Goal: Task Accomplishment & Management: Use online tool/utility

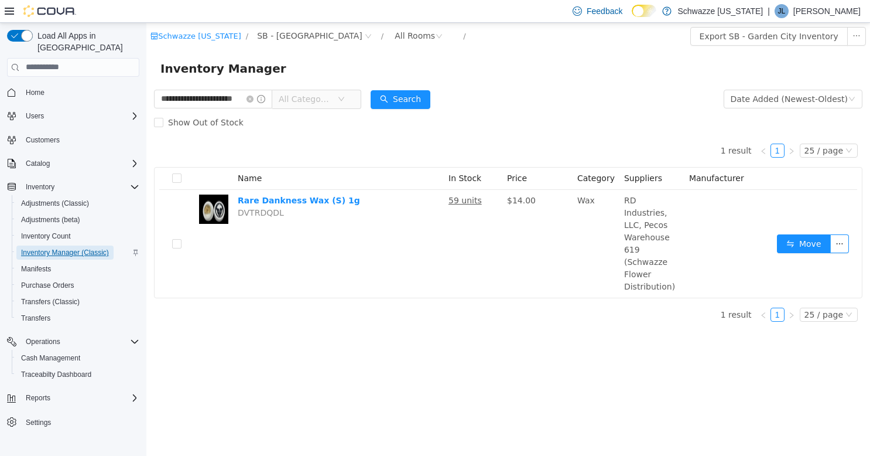
click at [77, 248] on span "Inventory Manager (Classic)" at bounding box center [65, 252] width 88 height 9
click at [254, 98] on icon "icon: close-circle" at bounding box center [250, 98] width 7 height 7
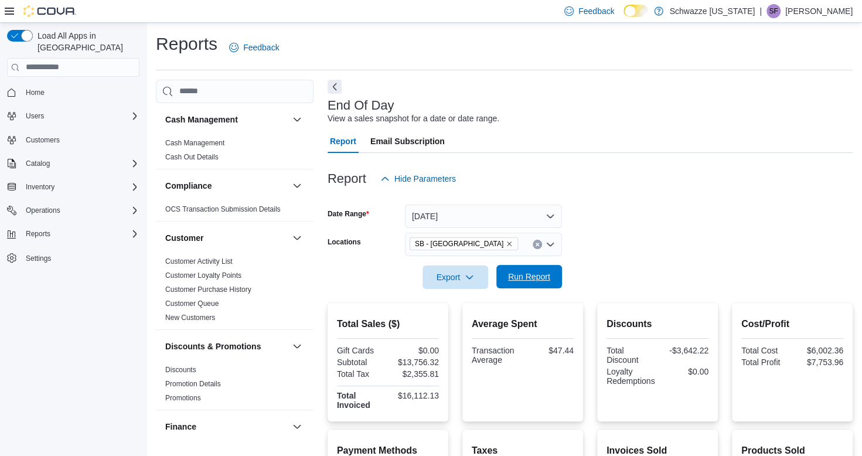
click at [525, 276] on span "Run Report" at bounding box center [529, 277] width 42 height 12
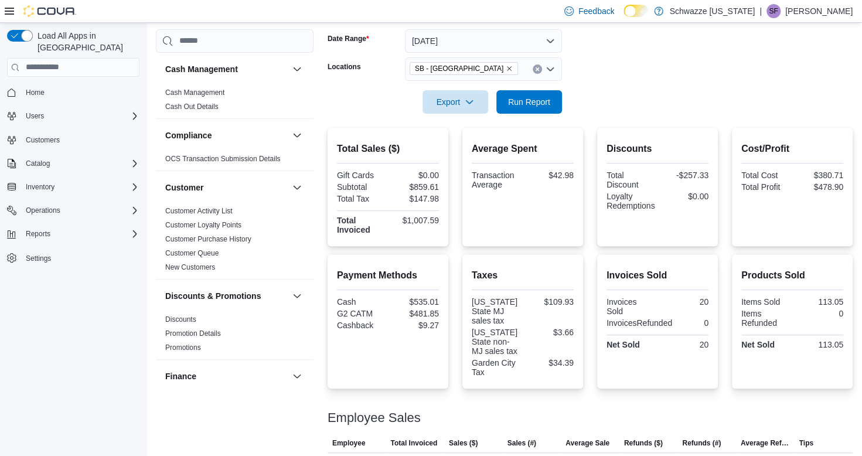
scroll to position [67, 0]
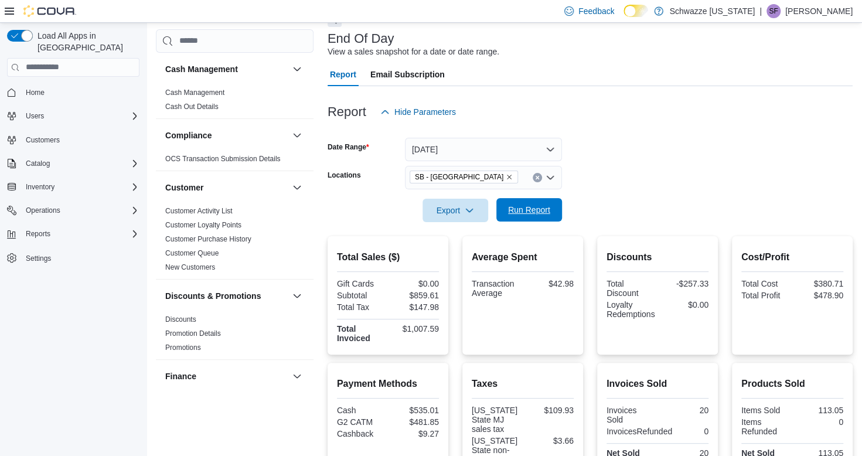
click at [538, 213] on span "Run Report" at bounding box center [529, 210] width 42 height 12
click at [670, 153] on form "Date Range [DATE] Locations SB - Garden City Export Run Report" at bounding box center [589, 173] width 525 height 98
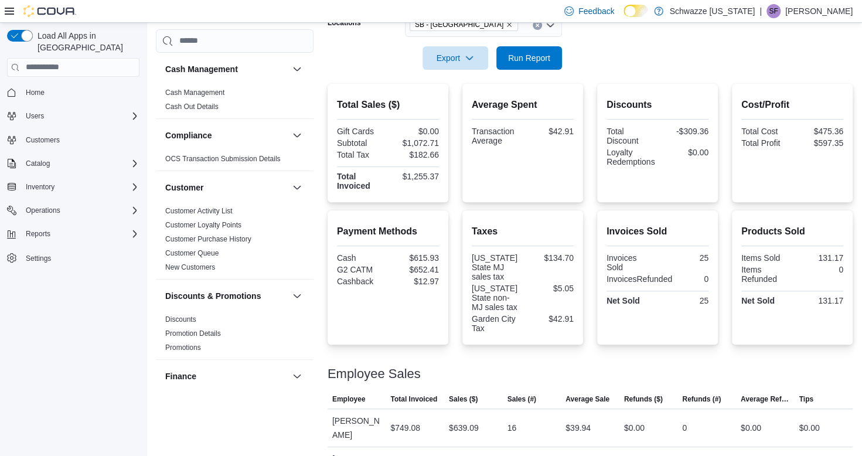
scroll to position [0, 0]
